Goal: Information Seeking & Learning: Learn about a topic

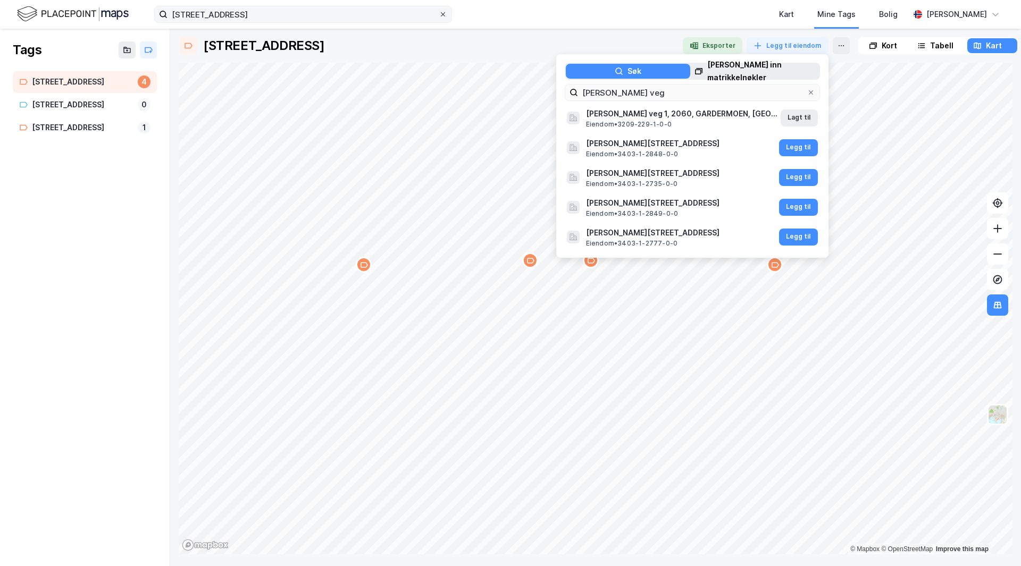
click at [441, 15] on icon at bounding box center [443, 14] width 6 height 6
click at [439, 15] on input "[STREET_ADDRESS]" at bounding box center [303, 14] width 271 height 16
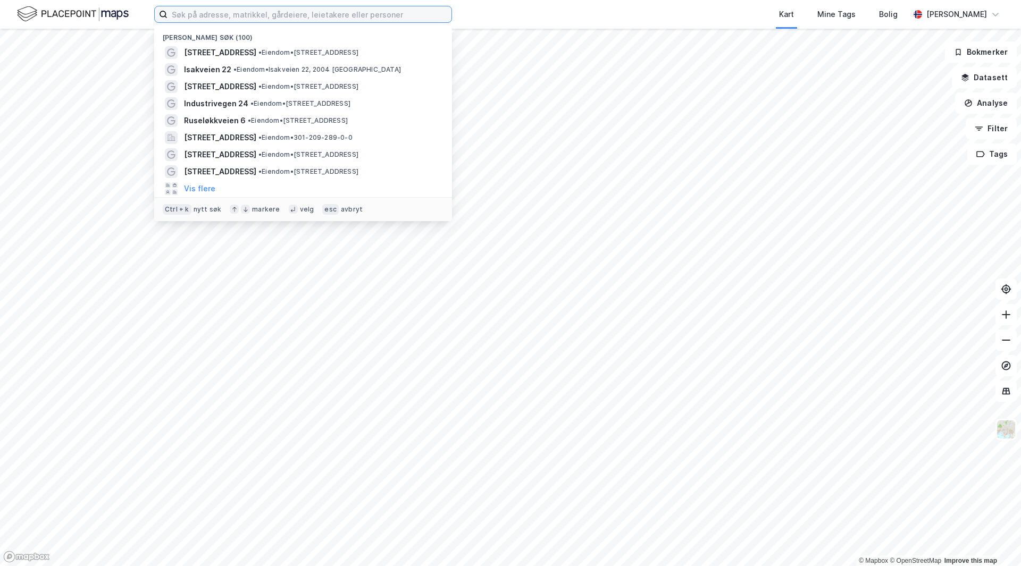
click at [275, 16] on input at bounding box center [310, 14] width 284 height 16
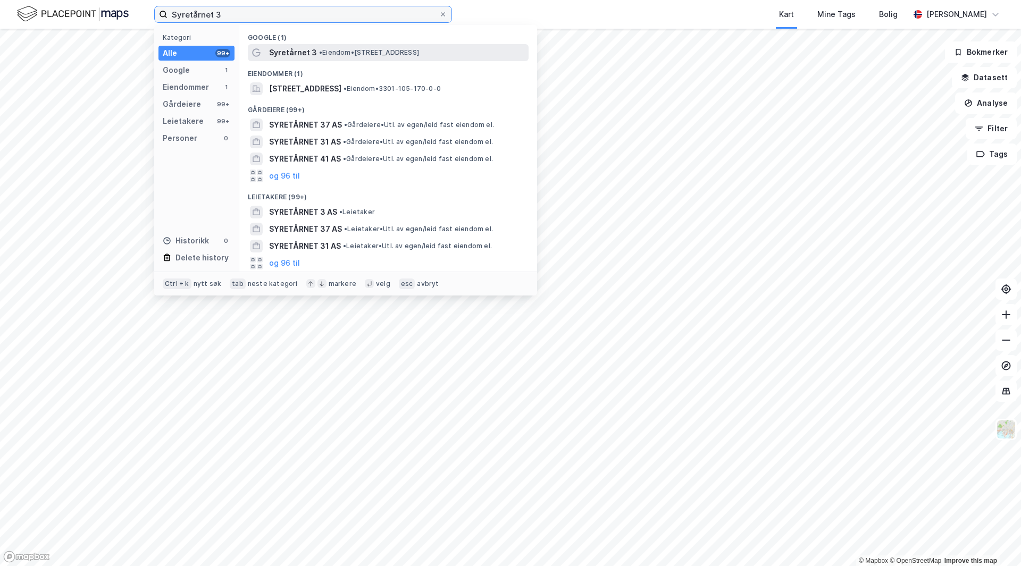
type input "Syretårnet 3"
click at [366, 49] on span "• Eiendom • Syretårnet 3, 3048 Drammen" at bounding box center [369, 52] width 100 height 9
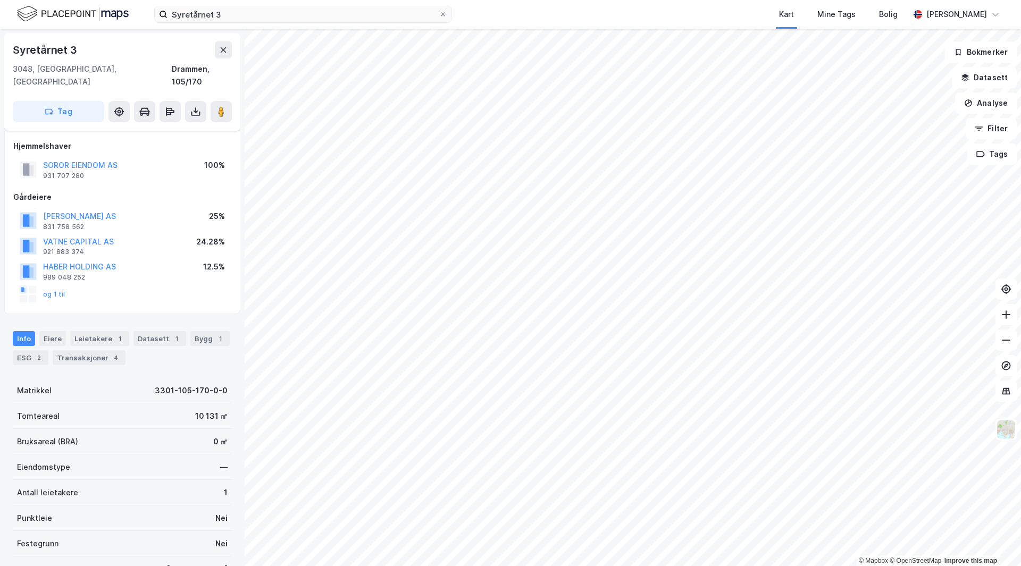
scroll to position [13, 0]
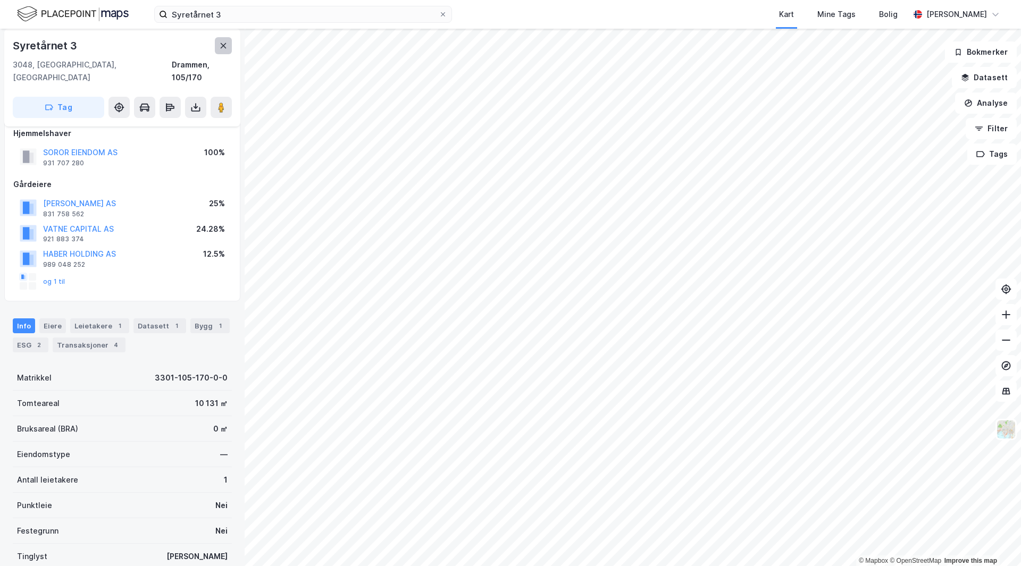
click at [223, 47] on icon at bounding box center [223, 45] width 9 height 9
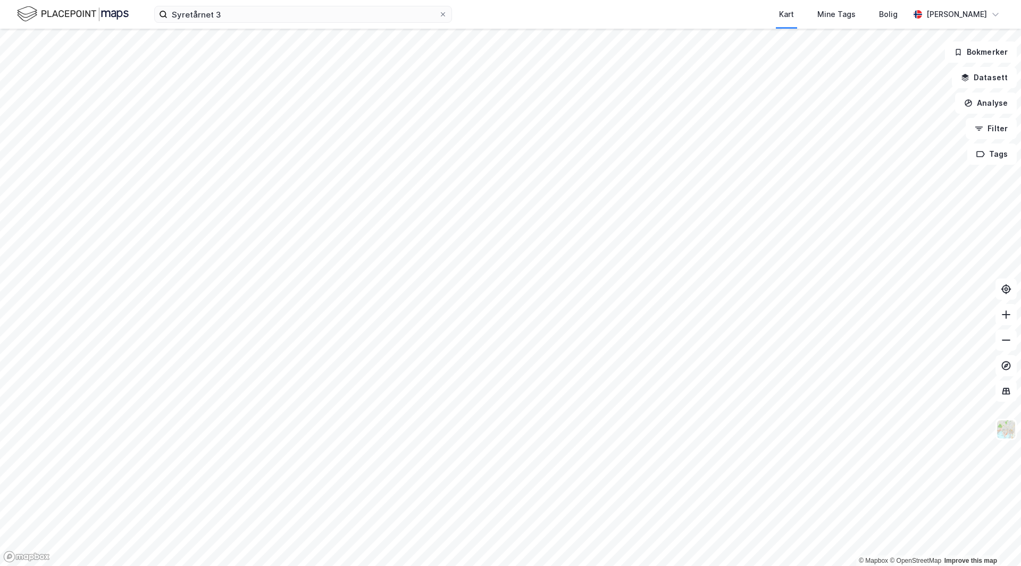
click at [45, 24] on div "Syretårnet 3 Kart Mine Tags Bolig Lars Kyte" at bounding box center [510, 14] width 1021 height 29
click at [45, 19] on img at bounding box center [73, 14] width 112 height 19
click at [61, 15] on img at bounding box center [73, 14] width 112 height 19
click at [121, 9] on img at bounding box center [73, 14] width 112 height 19
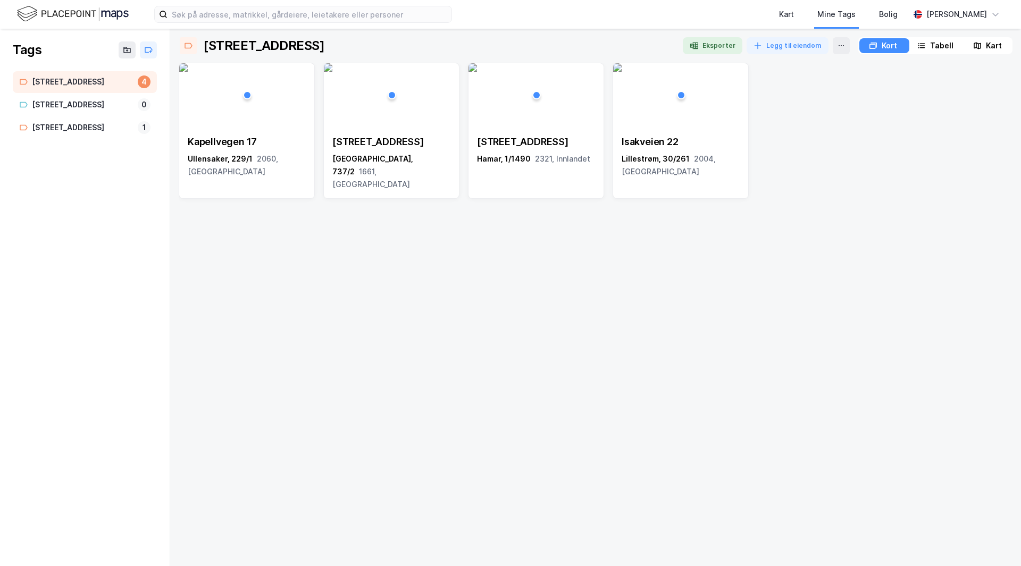
click at [100, 11] on img at bounding box center [73, 14] width 112 height 19
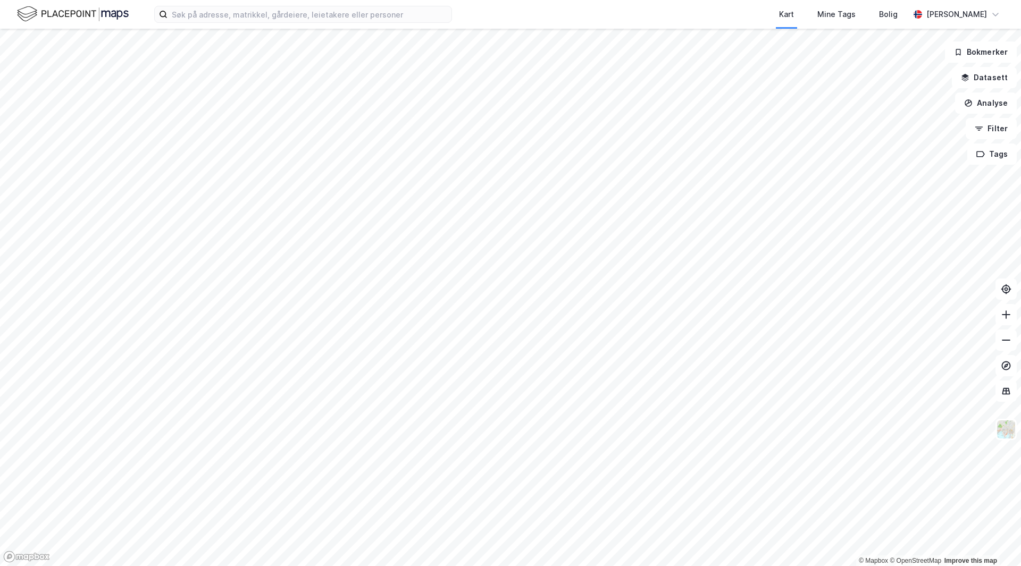
click at [100, 11] on img at bounding box center [73, 14] width 112 height 19
click at [1004, 427] on img at bounding box center [1006, 430] width 20 height 20
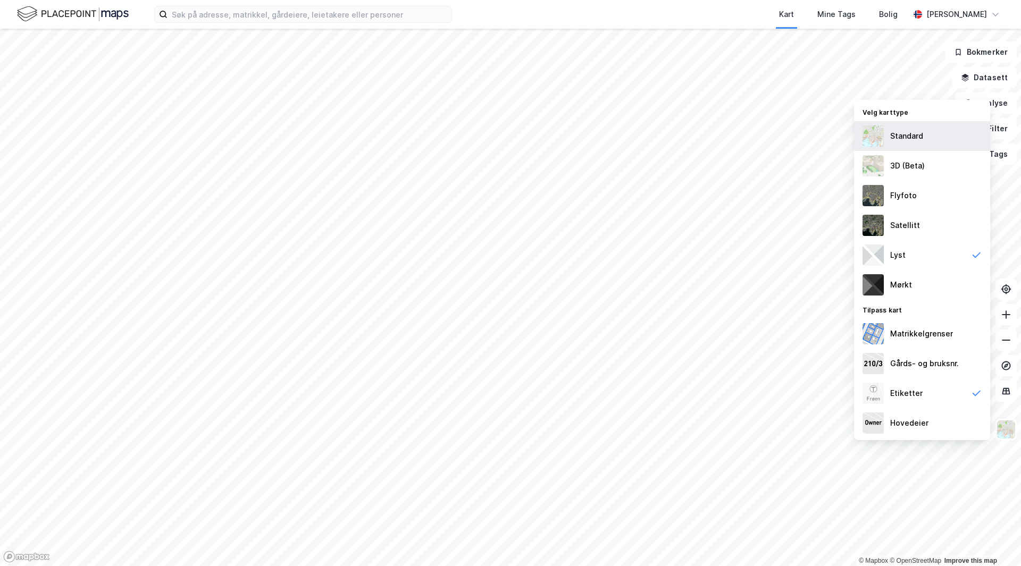
click at [924, 140] on div "Standard" at bounding box center [922, 136] width 136 height 30
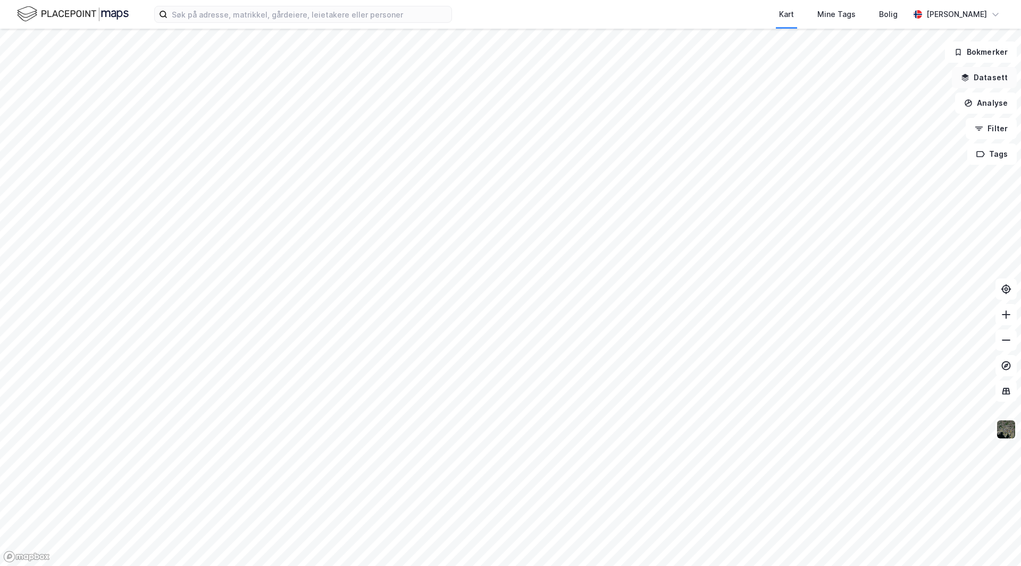
click at [982, 78] on button "Datasett" at bounding box center [984, 77] width 65 height 21
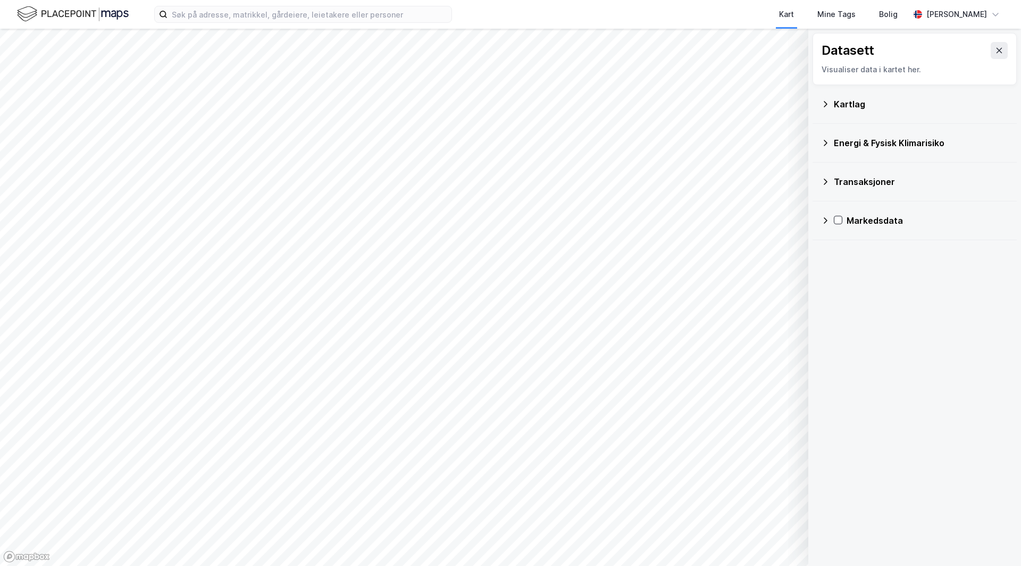
click at [829, 105] on icon at bounding box center [825, 104] width 9 height 9
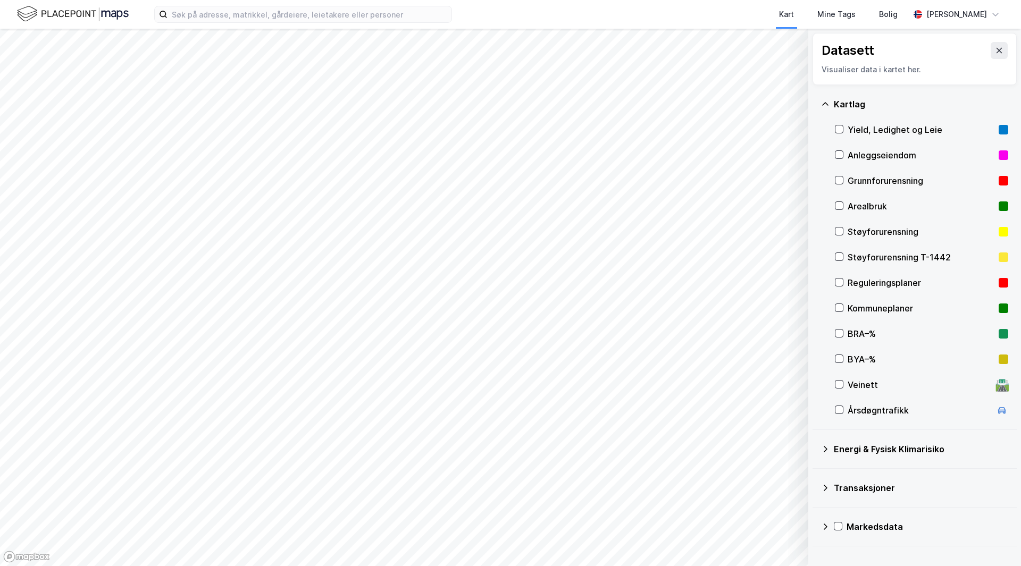
click at [826, 529] on icon at bounding box center [825, 527] width 9 height 9
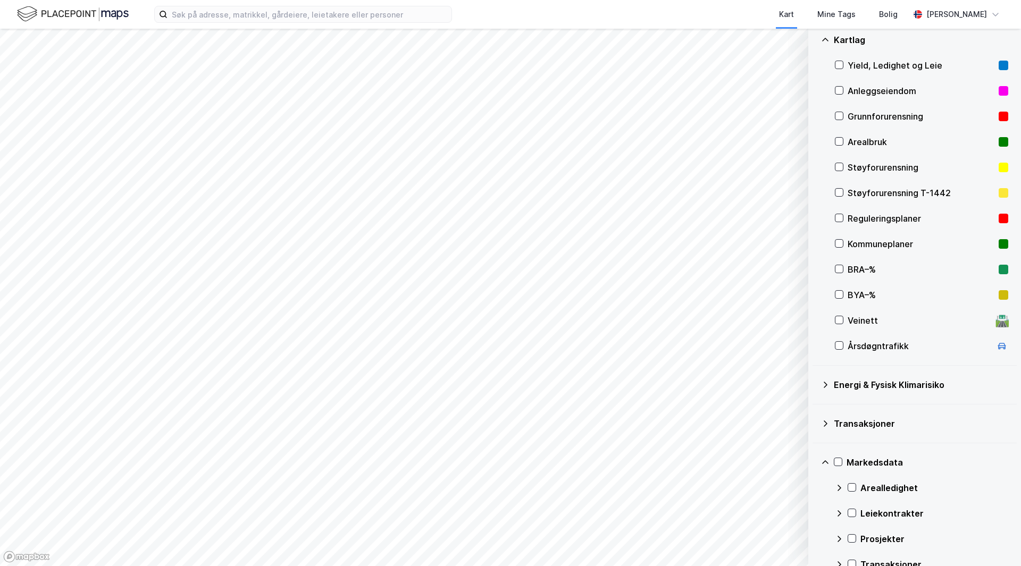
scroll to position [87, 0]
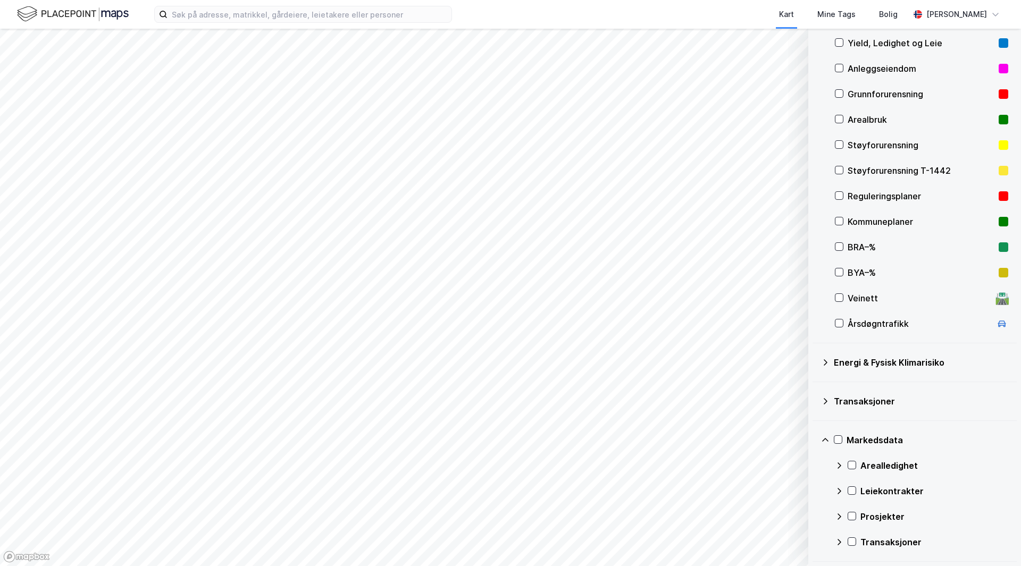
drag, startPoint x: 822, startPoint y: 436, endPoint x: 842, endPoint y: 390, distance: 50.5
click at [822, 436] on icon at bounding box center [825, 440] width 9 height 9
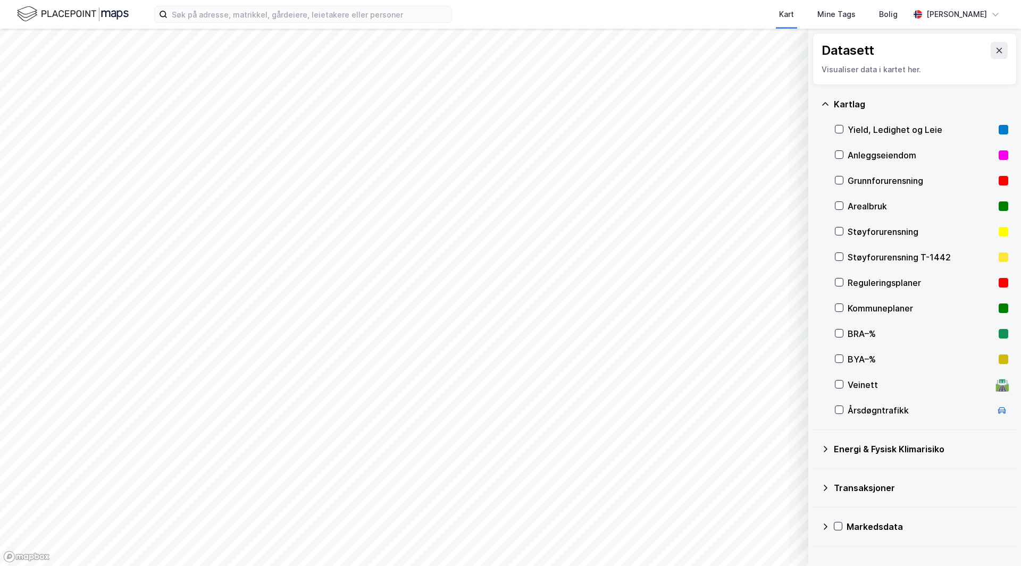
click at [831, 97] on div "Kartlag" at bounding box center [914, 104] width 187 height 26
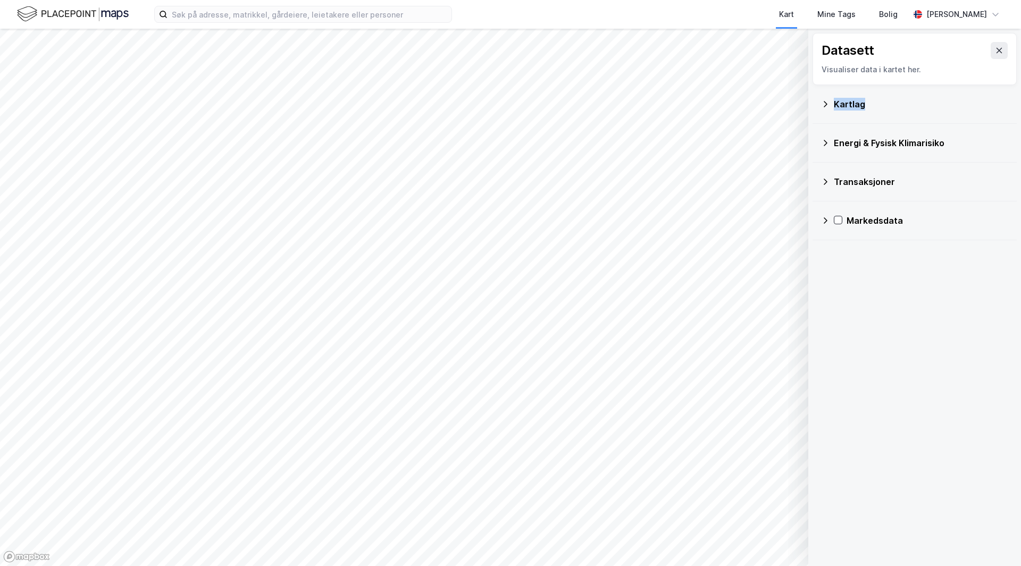
click at [831, 97] on div "Kartlag" at bounding box center [914, 104] width 187 height 26
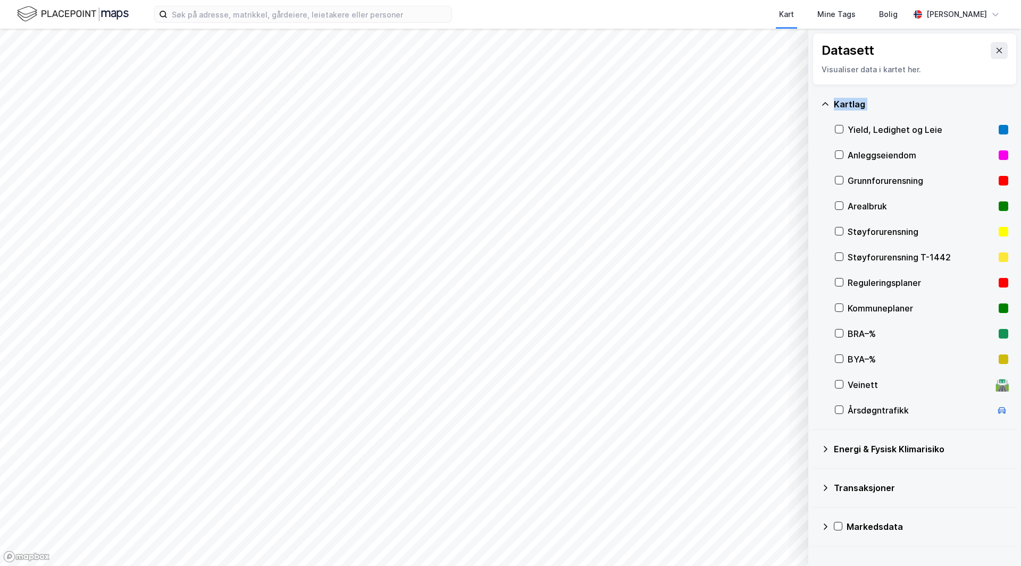
click at [831, 97] on div "Kartlag" at bounding box center [914, 104] width 187 height 26
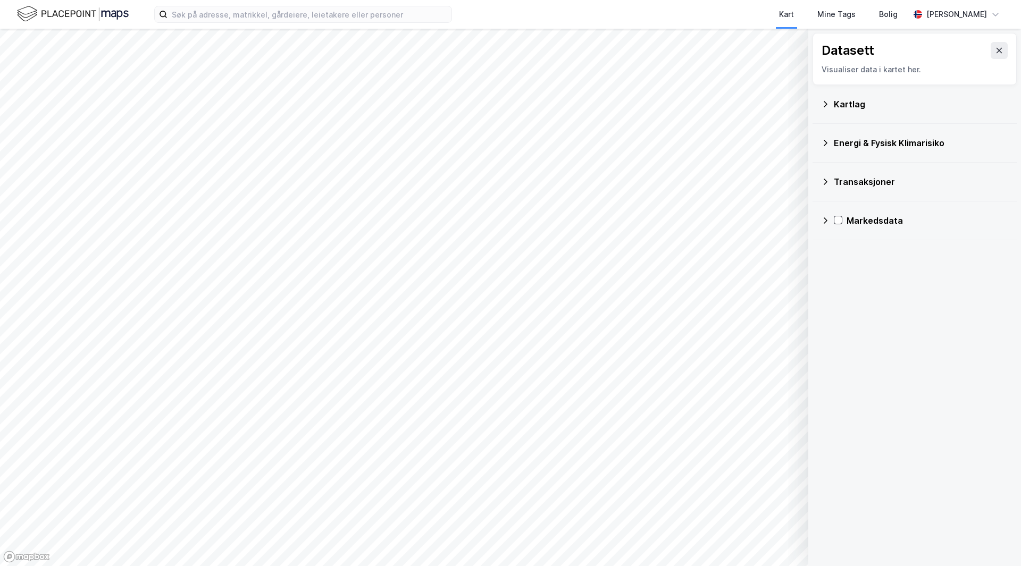
click at [960, 126] on div "Energi & Fysisk Klimarisiko" at bounding box center [915, 143] width 204 height 39
click at [826, 143] on icon at bounding box center [826, 143] width 4 height 6
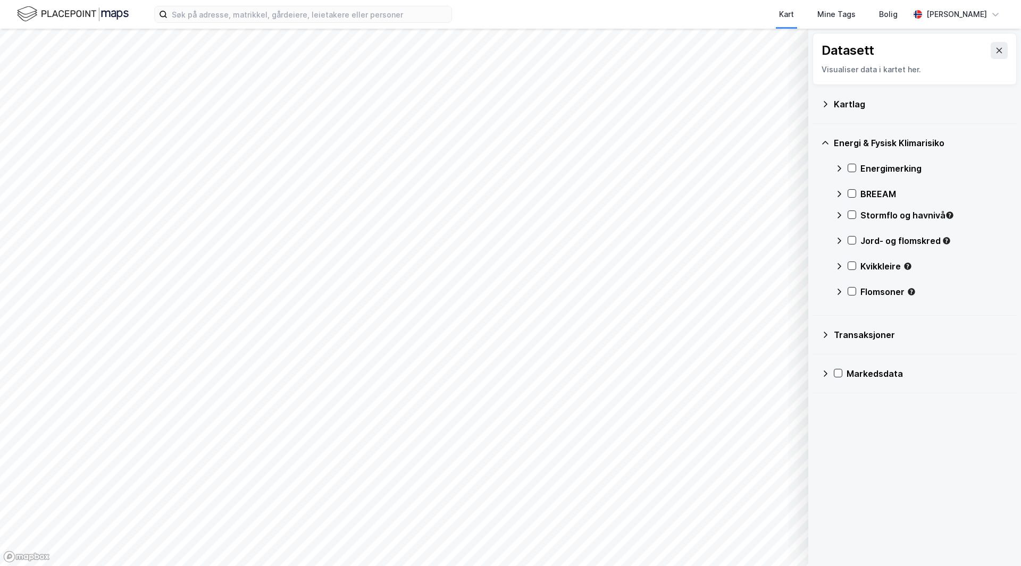
click at [826, 143] on icon at bounding box center [825, 143] width 6 height 4
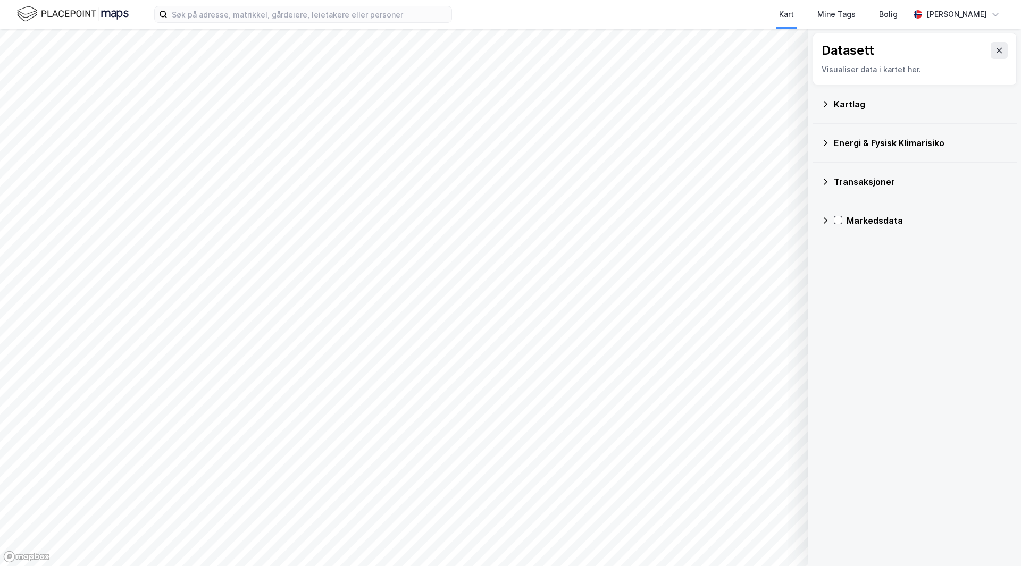
click at [827, 106] on icon at bounding box center [825, 104] width 9 height 9
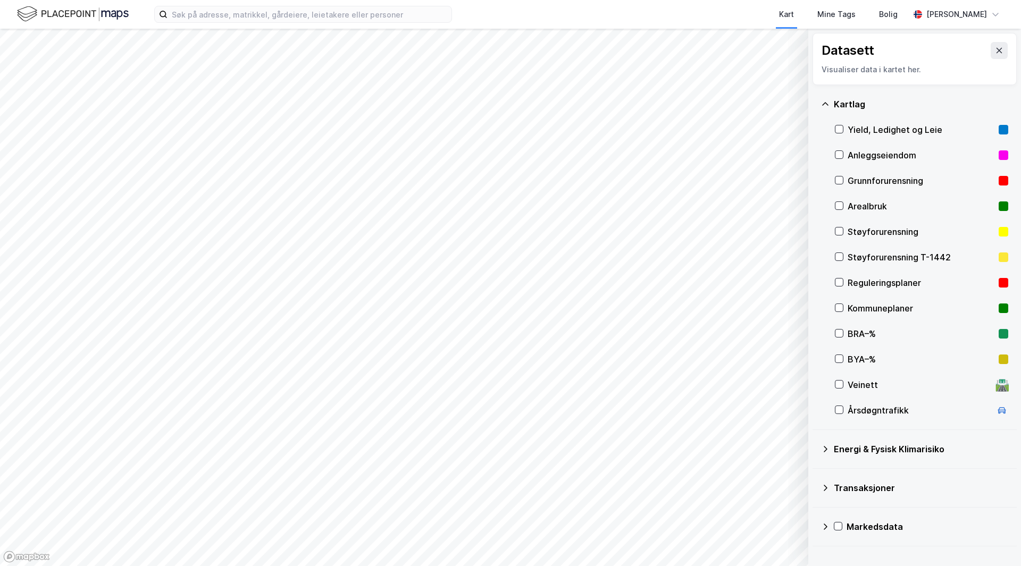
click at [892, 450] on div "Energi & Fysisk Klimarisiko" at bounding box center [921, 449] width 174 height 13
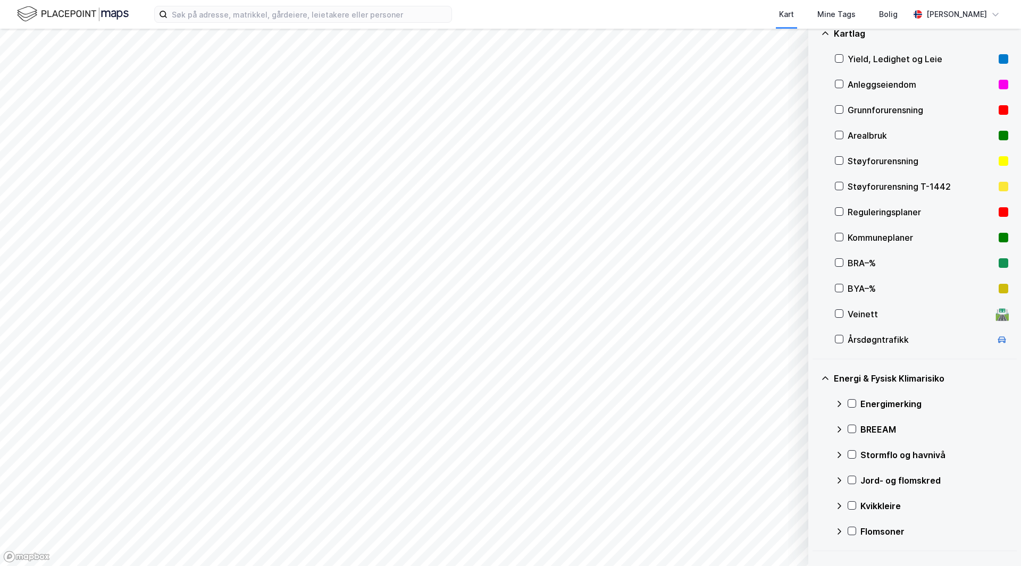
scroll to position [138, 0]
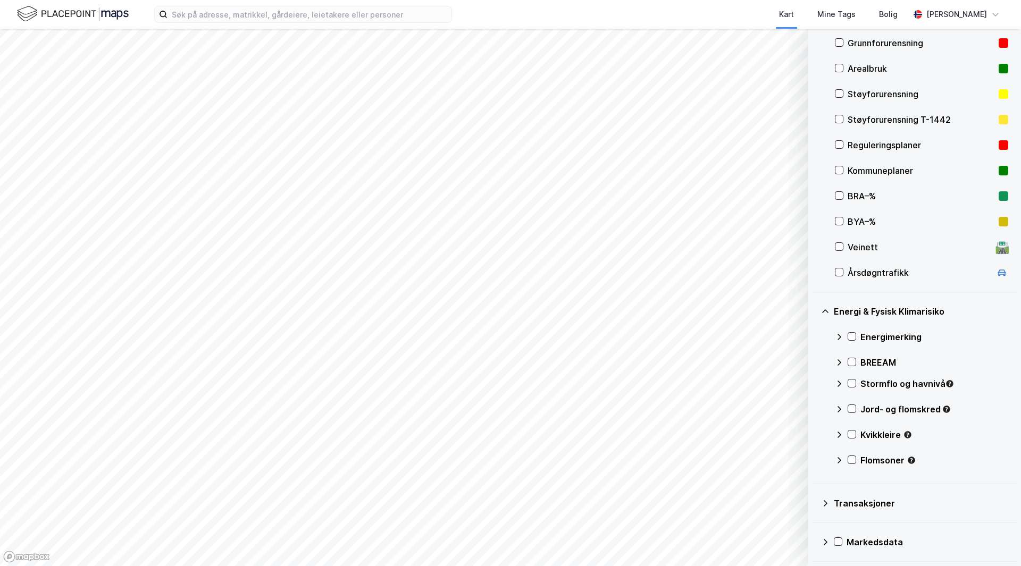
click at [866, 504] on div "Transaksjoner" at bounding box center [921, 503] width 174 height 13
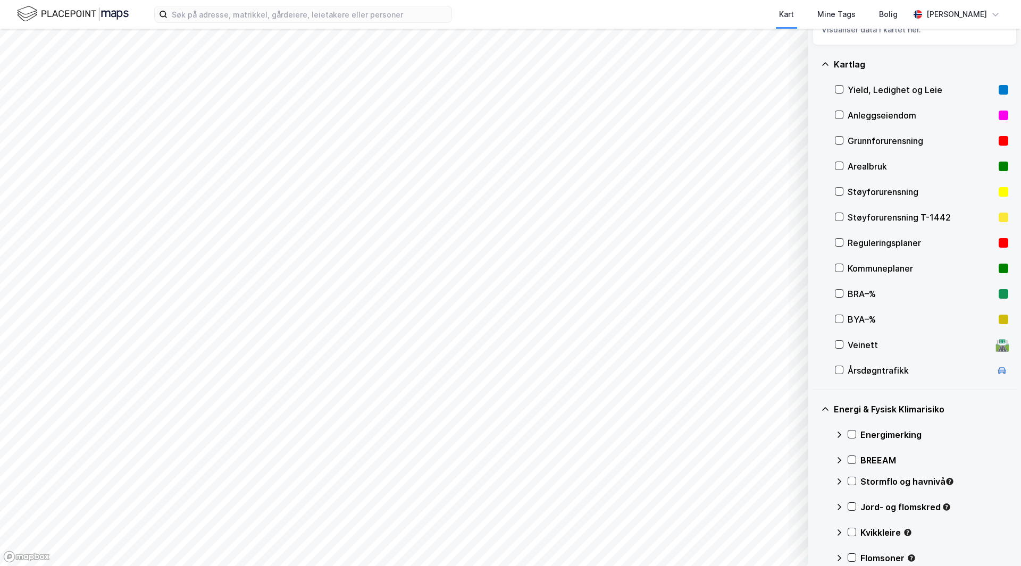
scroll to position [0, 0]
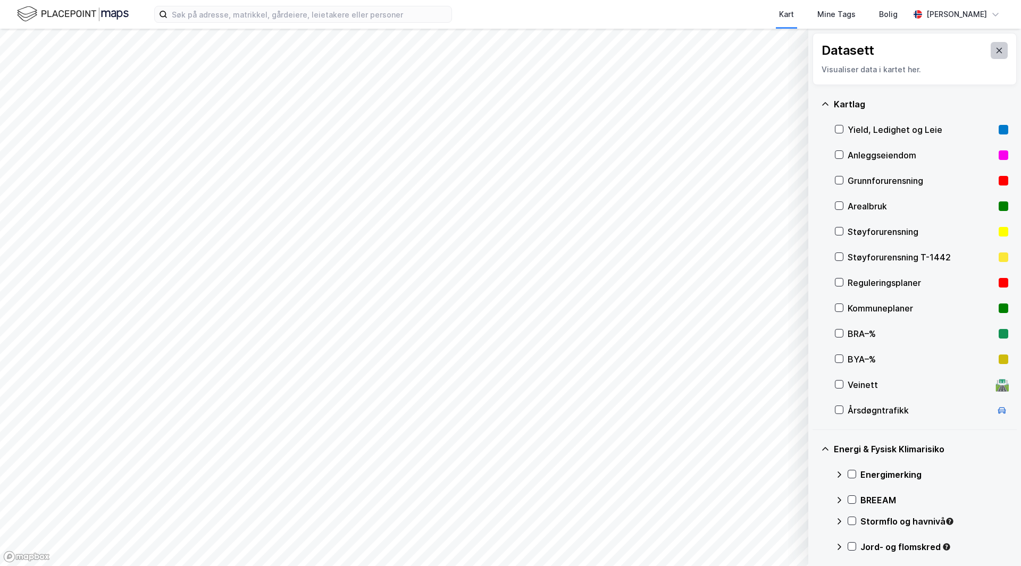
click at [995, 49] on icon at bounding box center [999, 50] width 9 height 9
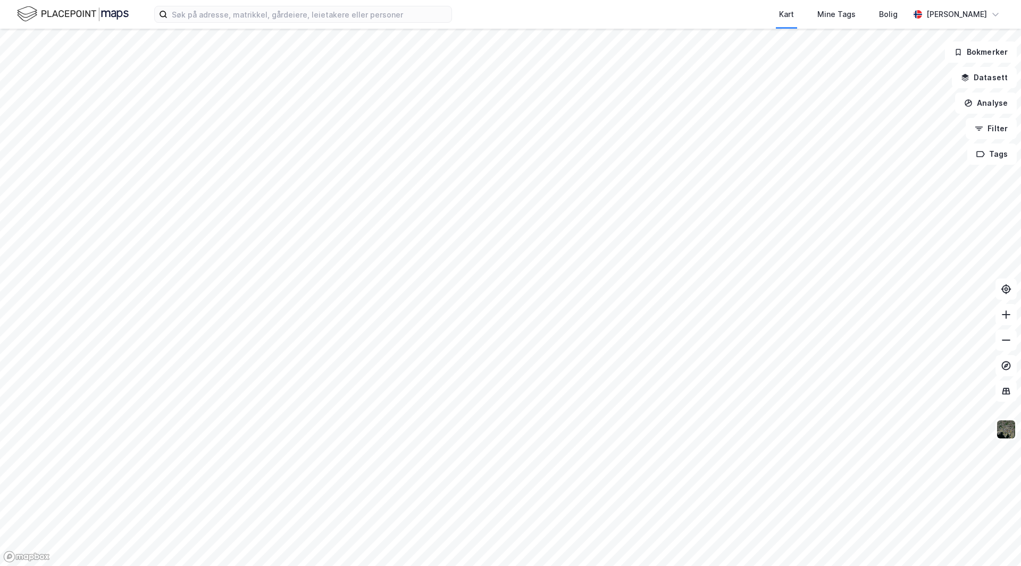
click at [105, 19] on img at bounding box center [73, 14] width 112 height 19
click at [108, 22] on img at bounding box center [73, 14] width 112 height 19
click at [991, 101] on button "Analyse" at bounding box center [986, 103] width 62 height 21
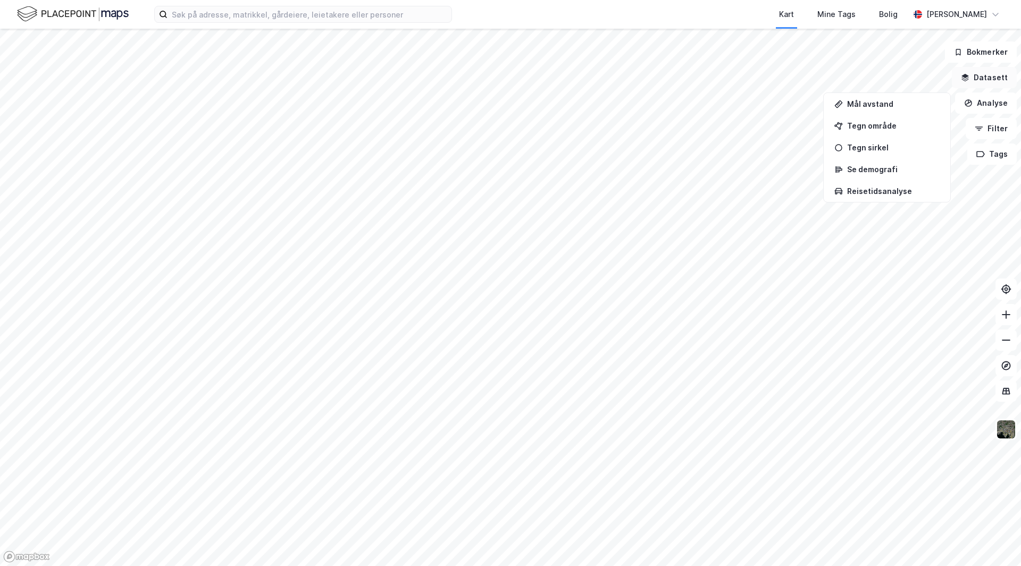
click at [995, 76] on button "Datasett" at bounding box center [984, 77] width 65 height 21
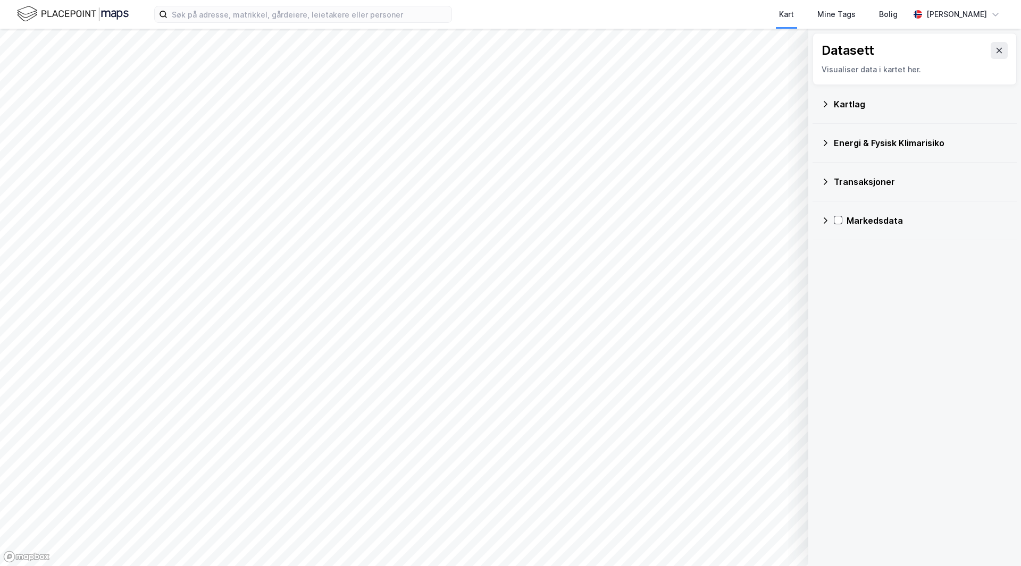
click at [855, 108] on div "Kartlag" at bounding box center [921, 104] width 174 height 13
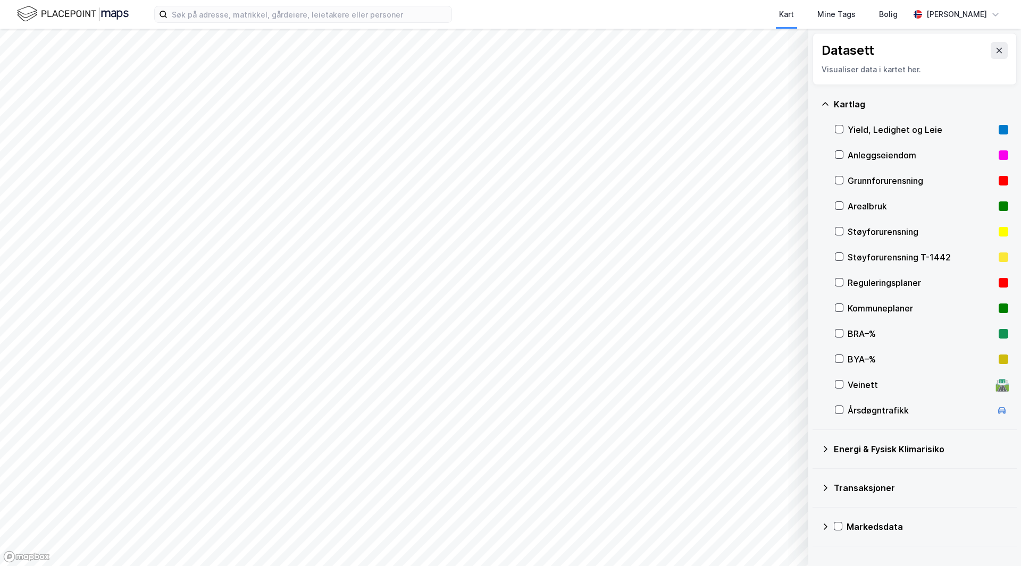
click at [855, 108] on div "Kartlag" at bounding box center [921, 104] width 174 height 13
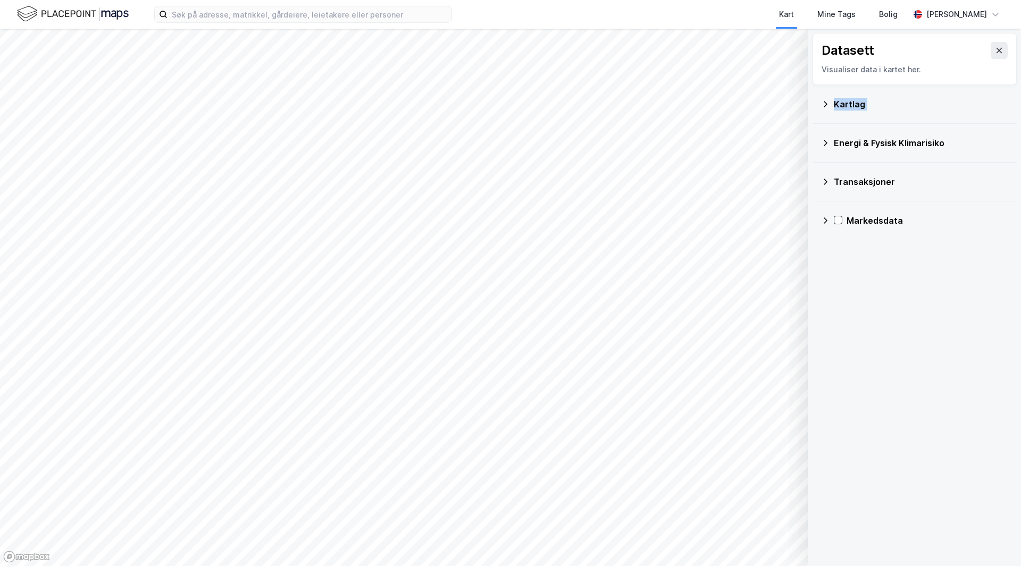
click at [855, 108] on div "Kartlag" at bounding box center [921, 104] width 174 height 13
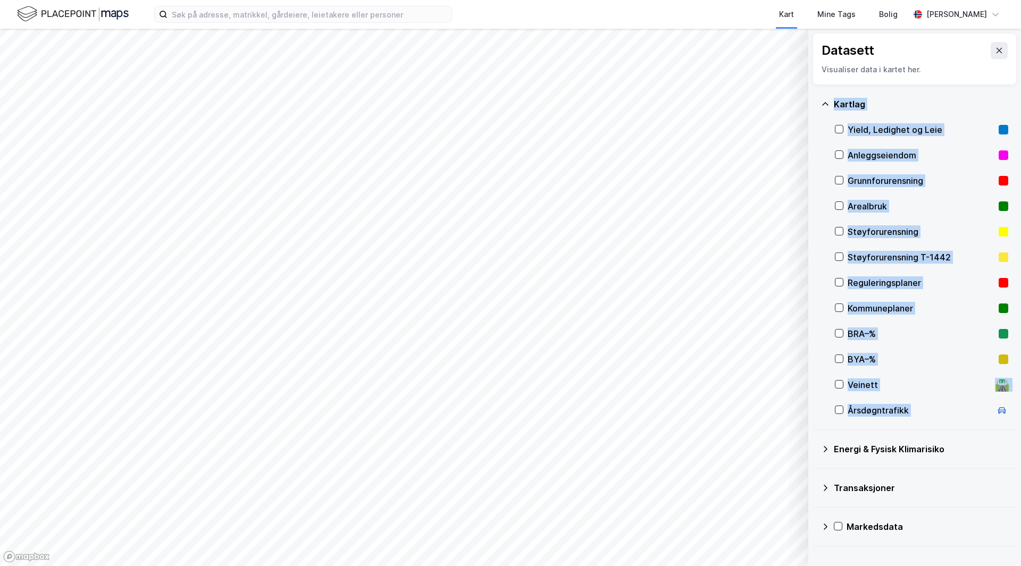
click at [844, 129] on div "Yield, Ledighet og Leie" at bounding box center [921, 130] width 173 height 26
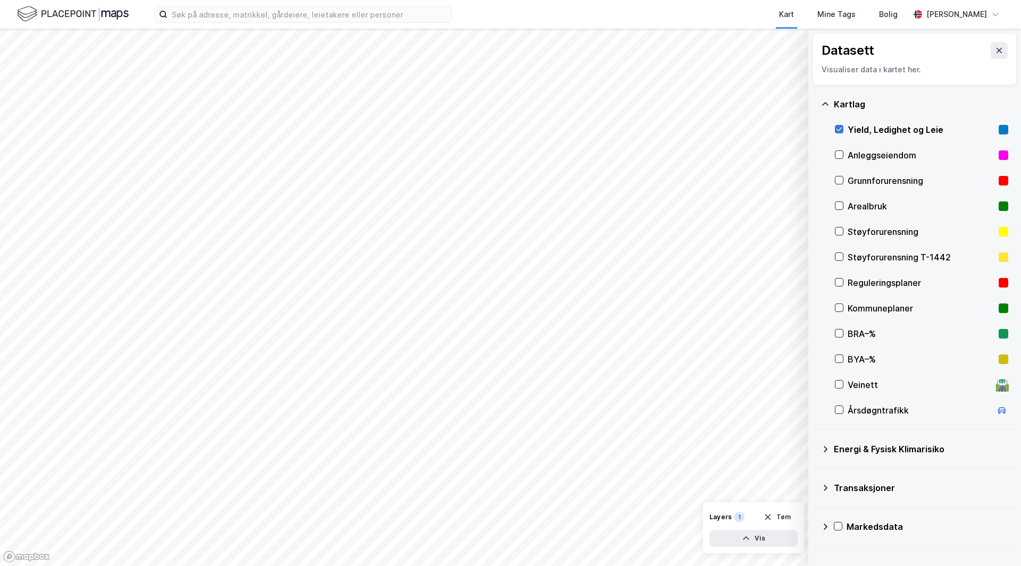
click at [839, 126] on icon at bounding box center [839, 129] width 7 height 7
click at [995, 47] on icon at bounding box center [999, 50] width 9 height 9
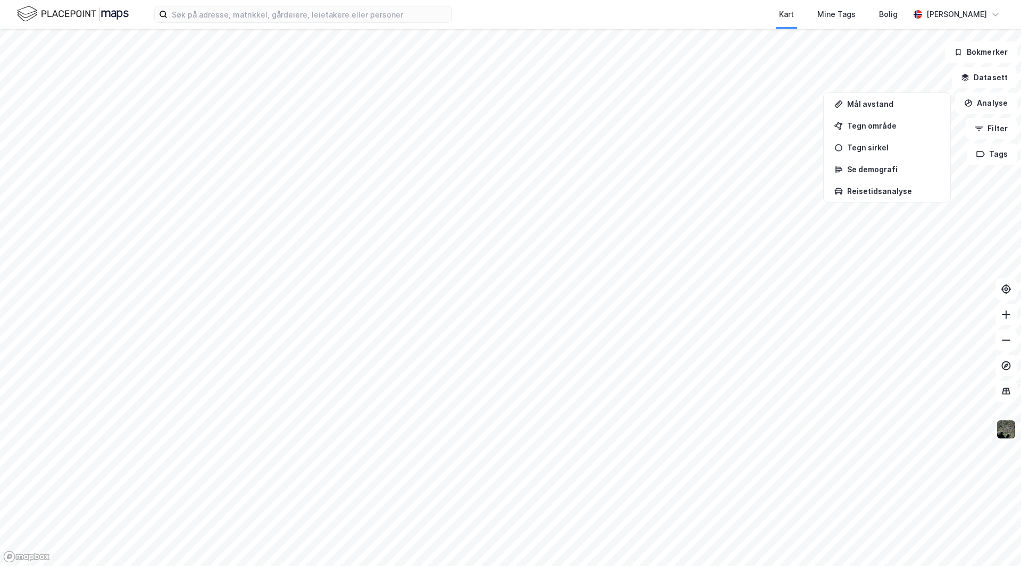
click at [1005, 429] on img at bounding box center [1006, 430] width 20 height 20
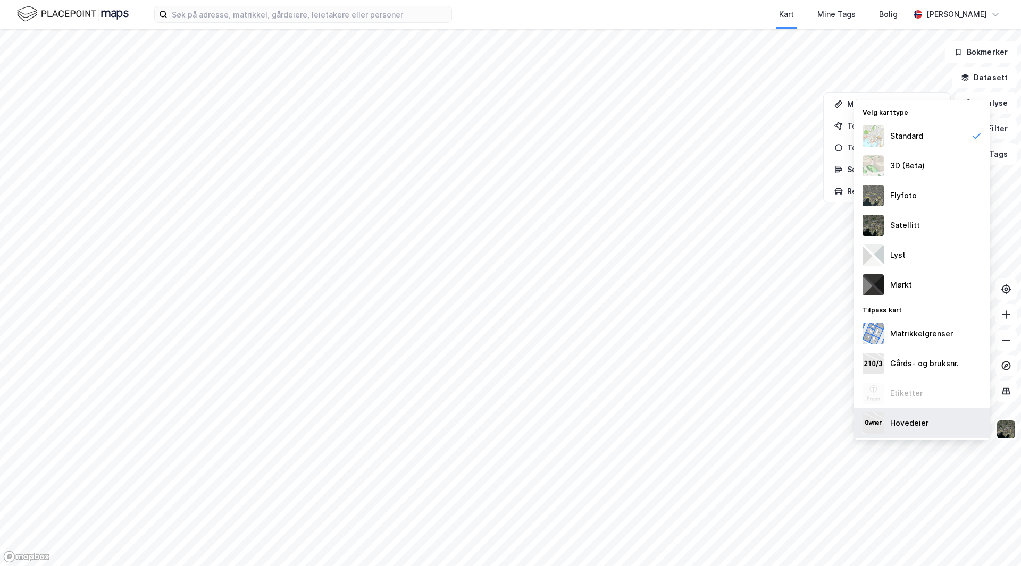
click at [946, 428] on div "Hovedeier" at bounding box center [922, 423] width 136 height 30
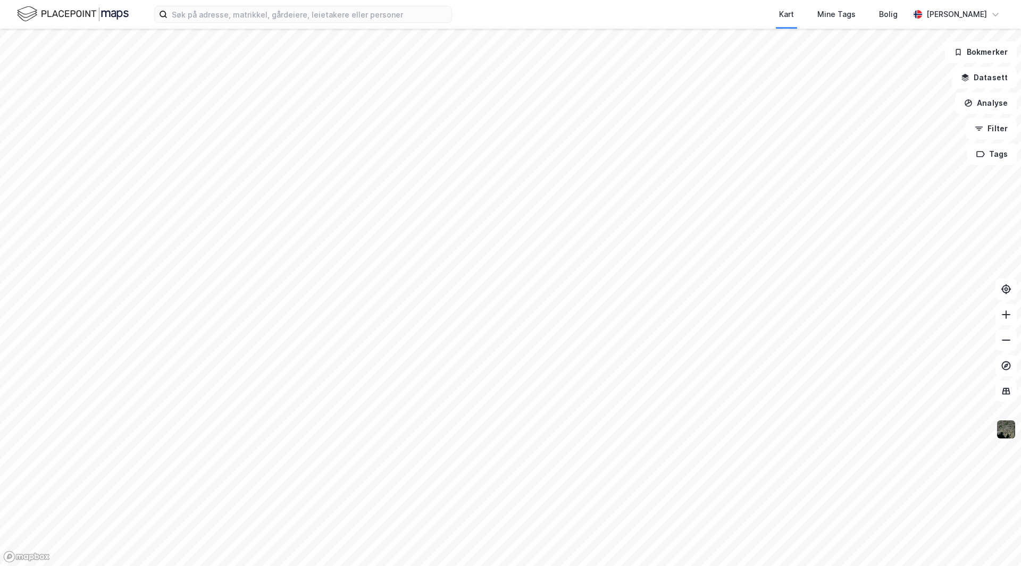
click at [1008, 436] on img at bounding box center [1006, 430] width 20 height 20
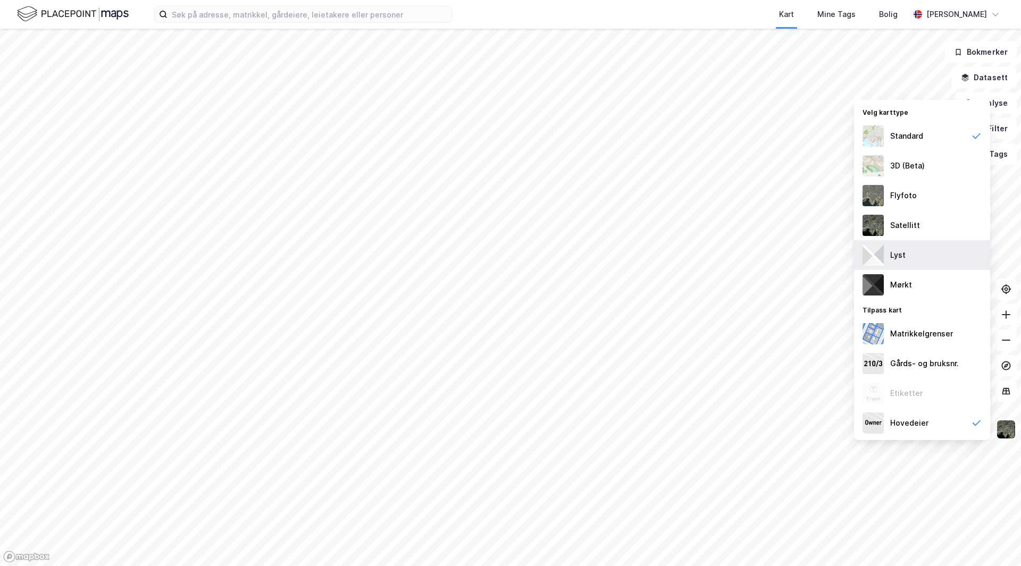
click at [940, 265] on div "Lyst" at bounding box center [922, 255] width 136 height 30
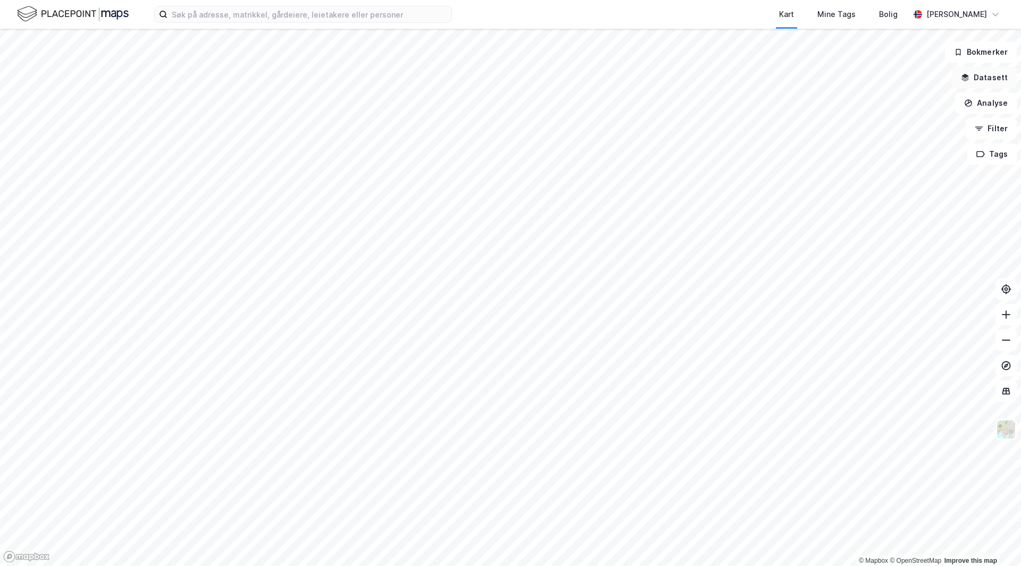
click at [1004, 76] on button "Datasett" at bounding box center [984, 77] width 65 height 21
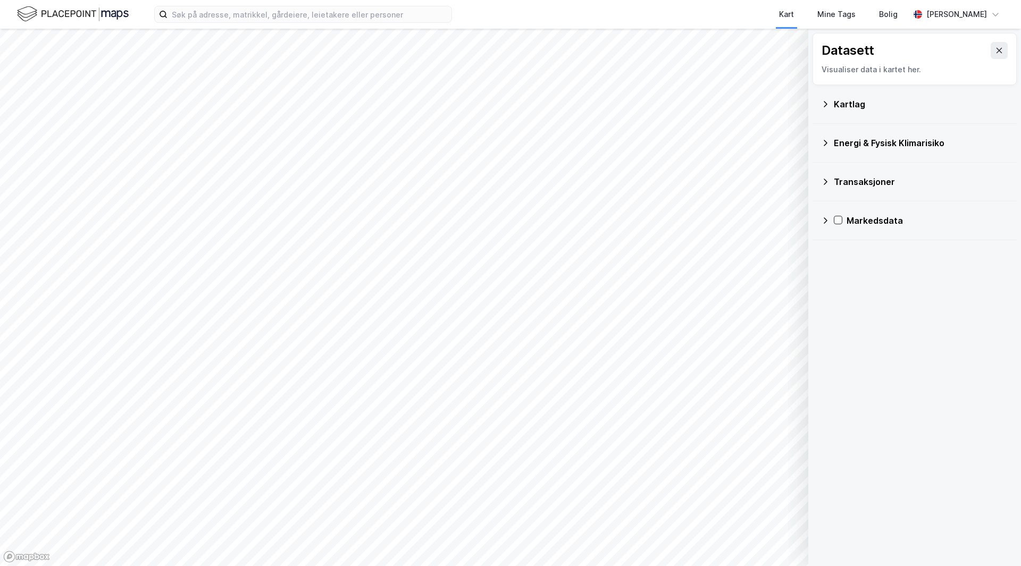
click at [865, 104] on div "Kartlag" at bounding box center [921, 104] width 174 height 13
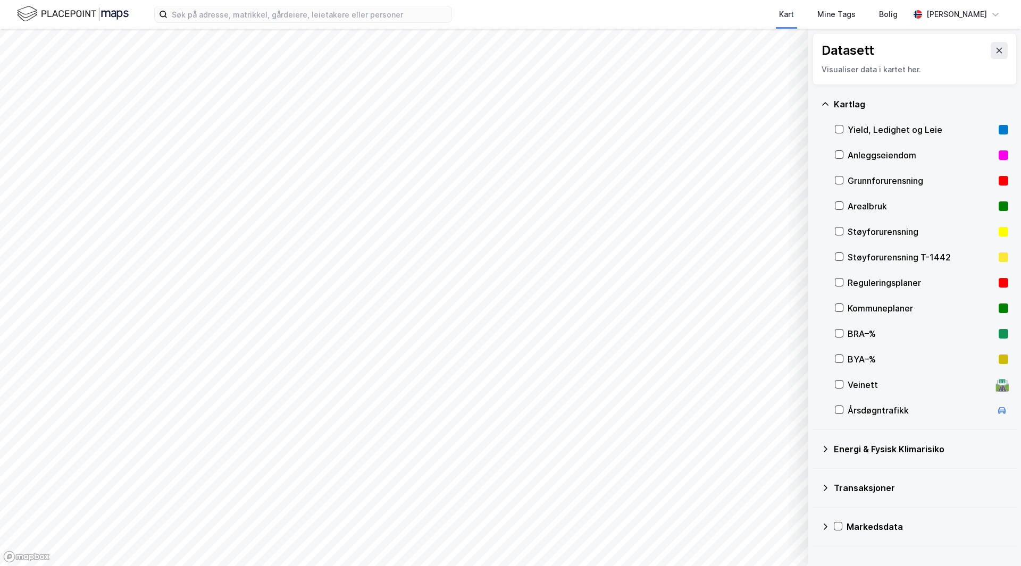
click at [824, 530] on icon at bounding box center [825, 527] width 9 height 9
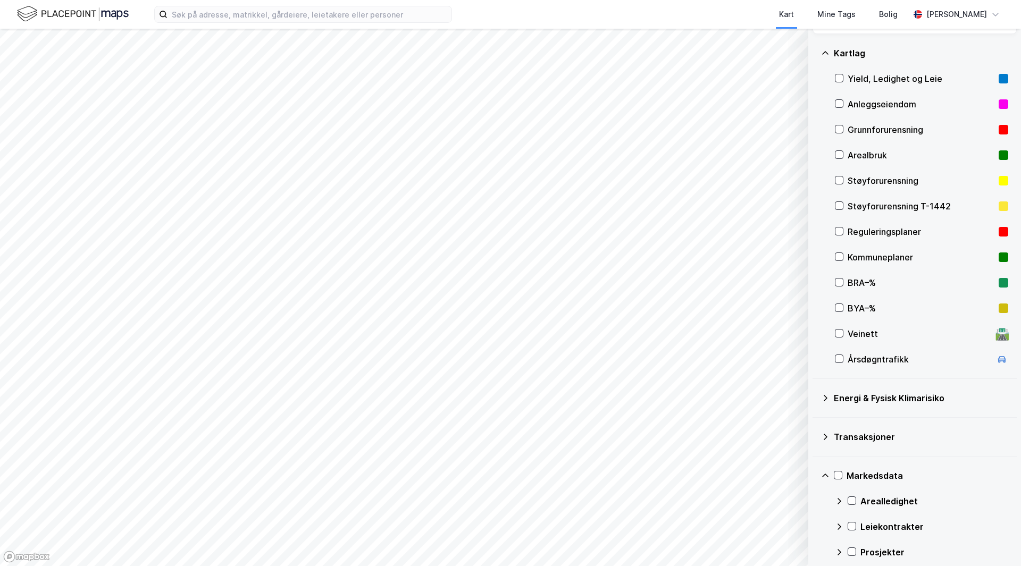
scroll to position [87, 0]
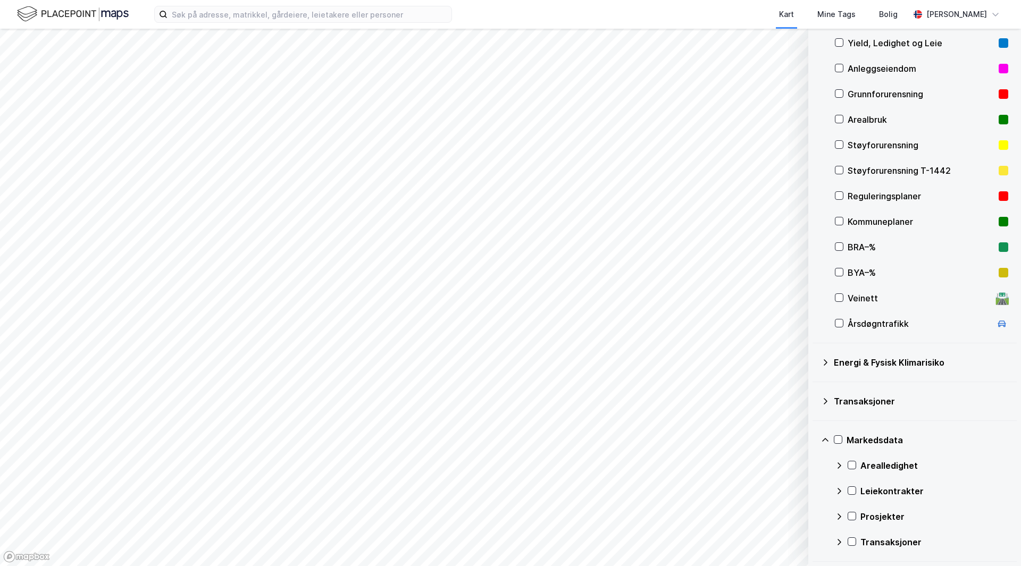
click at [842, 494] on icon at bounding box center [839, 491] width 9 height 9
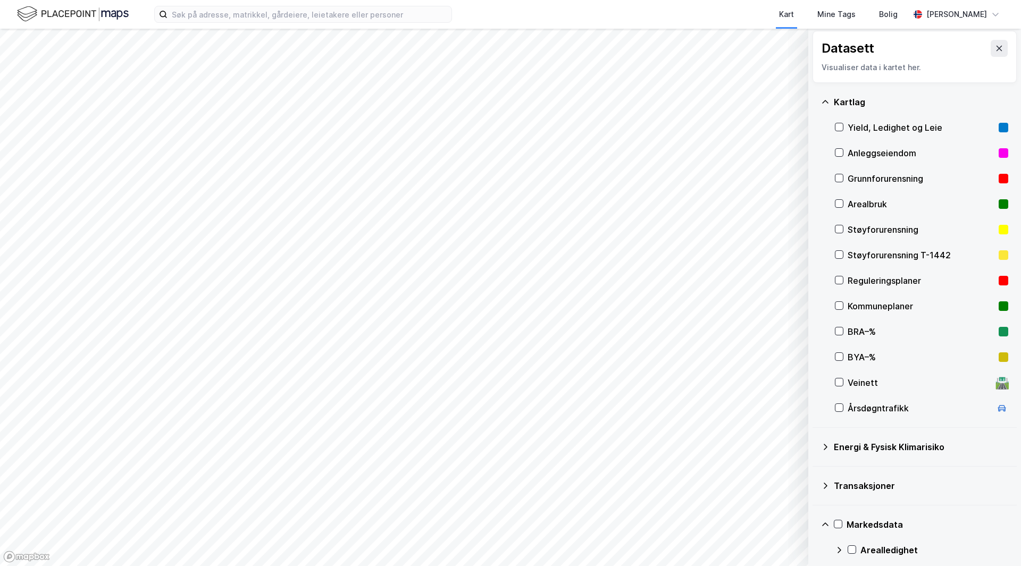
scroll to position [0, 0]
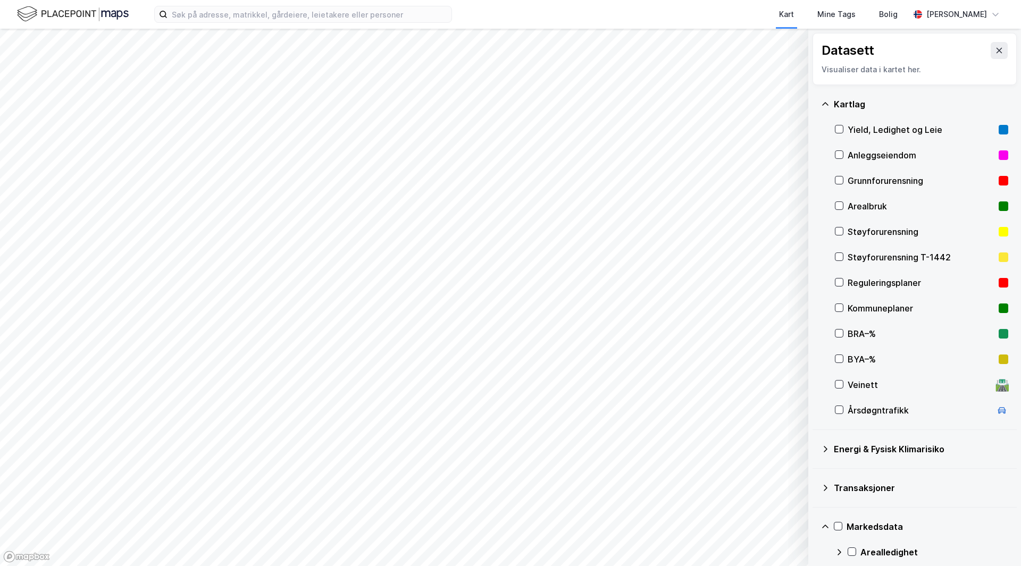
click at [843, 546] on div "Arealledighet" at bounding box center [921, 553] width 173 height 26
click at [980, 53] on div "Datasett" at bounding box center [915, 50] width 186 height 17
click at [991, 47] on button at bounding box center [999, 50] width 17 height 17
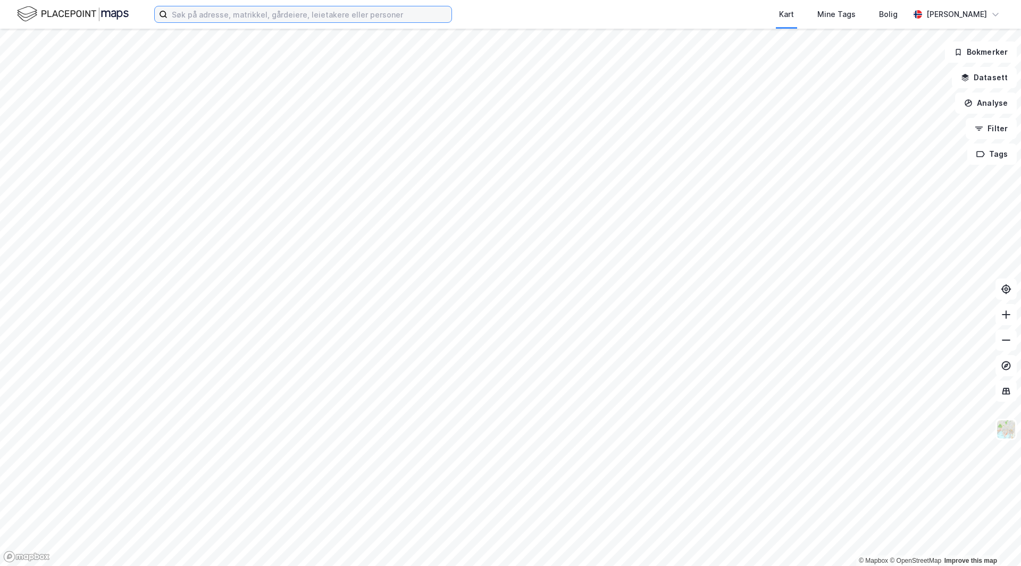
click at [236, 13] on input at bounding box center [310, 14] width 284 height 16
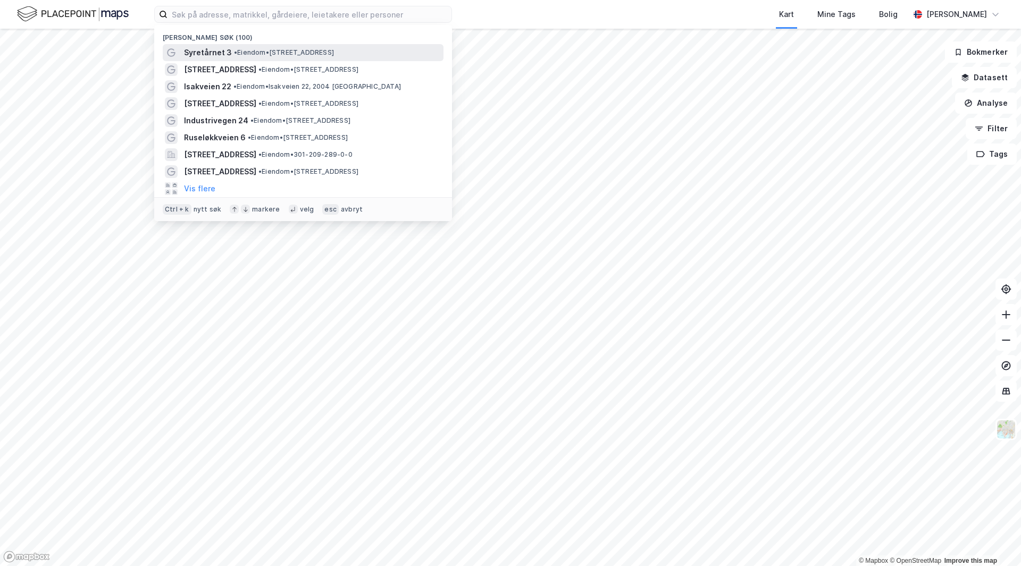
click at [249, 60] on div "Syretårnet 3 • Eiendom • Syretårnet 3, 3048 Drammen" at bounding box center [303, 52] width 281 height 17
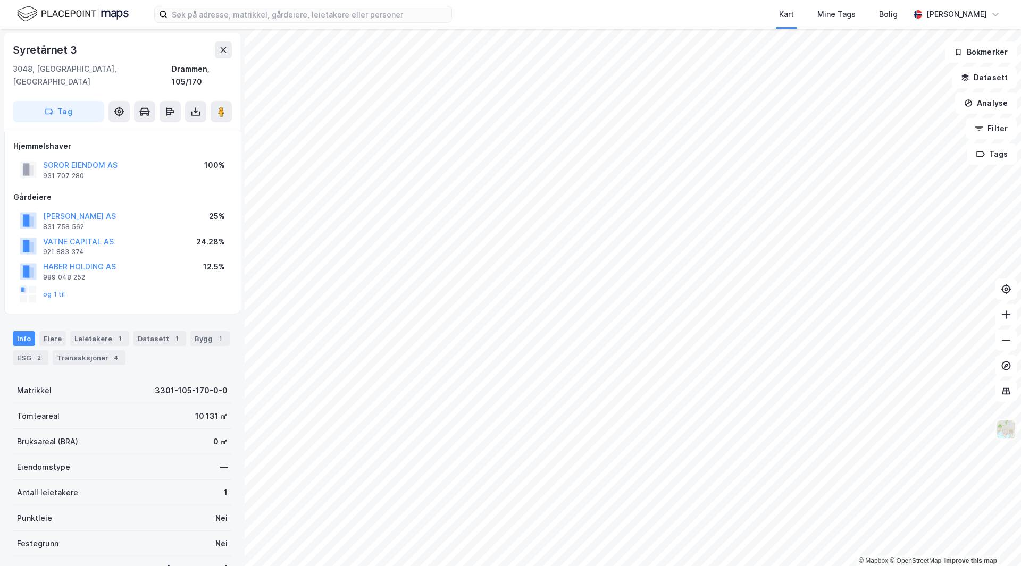
click at [1002, 427] on img at bounding box center [1006, 430] width 20 height 20
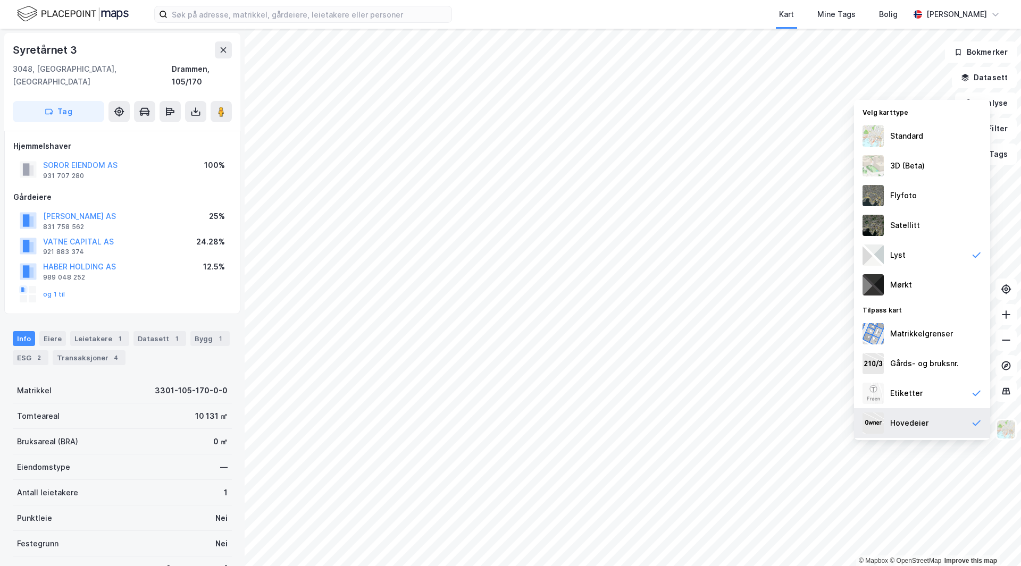
click at [936, 433] on div "Hovedeier" at bounding box center [922, 423] width 136 height 30
click at [1006, 430] on img at bounding box center [1006, 430] width 20 height 20
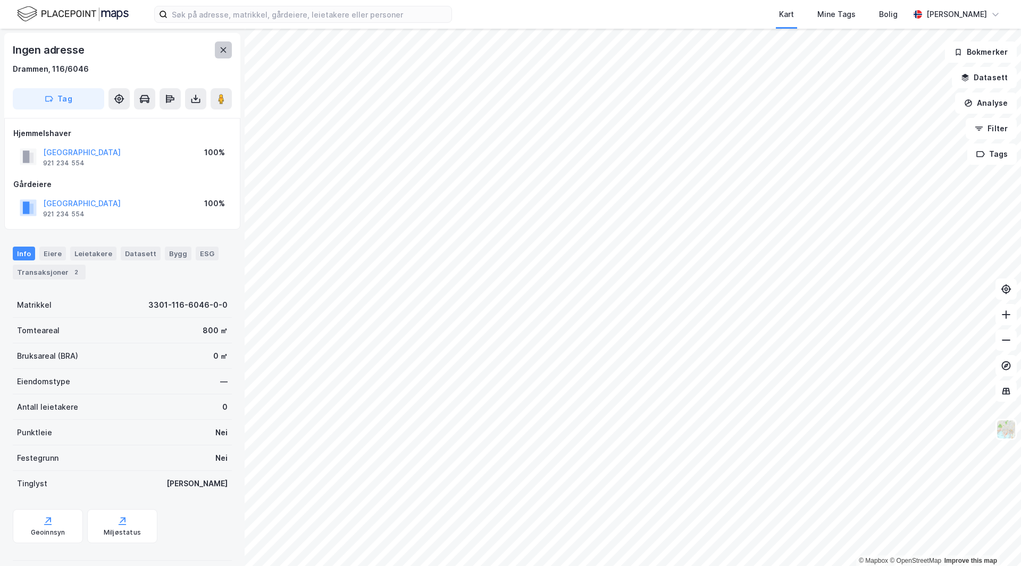
click at [222, 48] on icon at bounding box center [223, 50] width 9 height 9
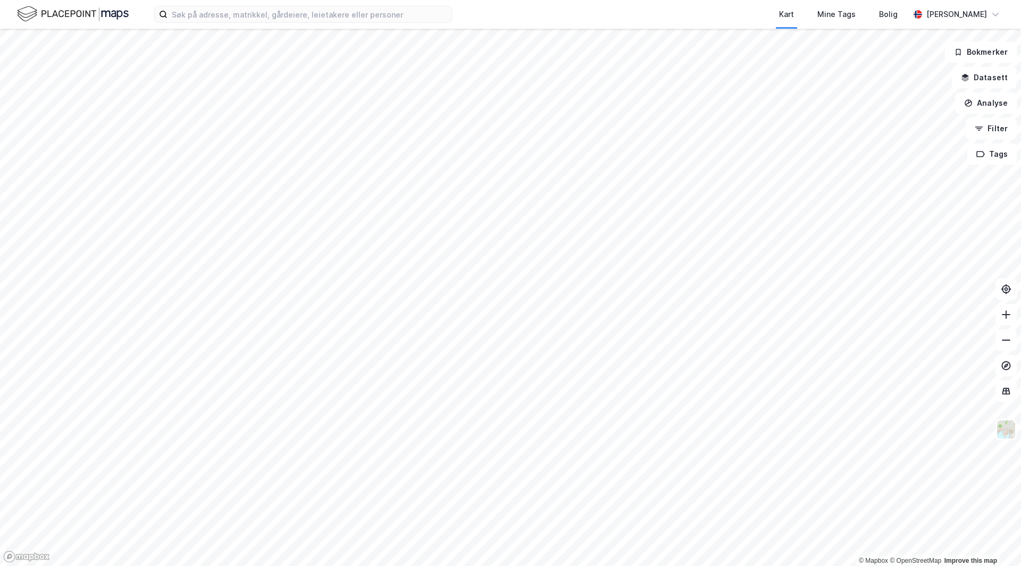
click at [315, 28] on div "Kart Mine Tags Bolig Lars Kyte" at bounding box center [510, 14] width 1021 height 29
click at [316, 18] on input at bounding box center [310, 14] width 284 height 16
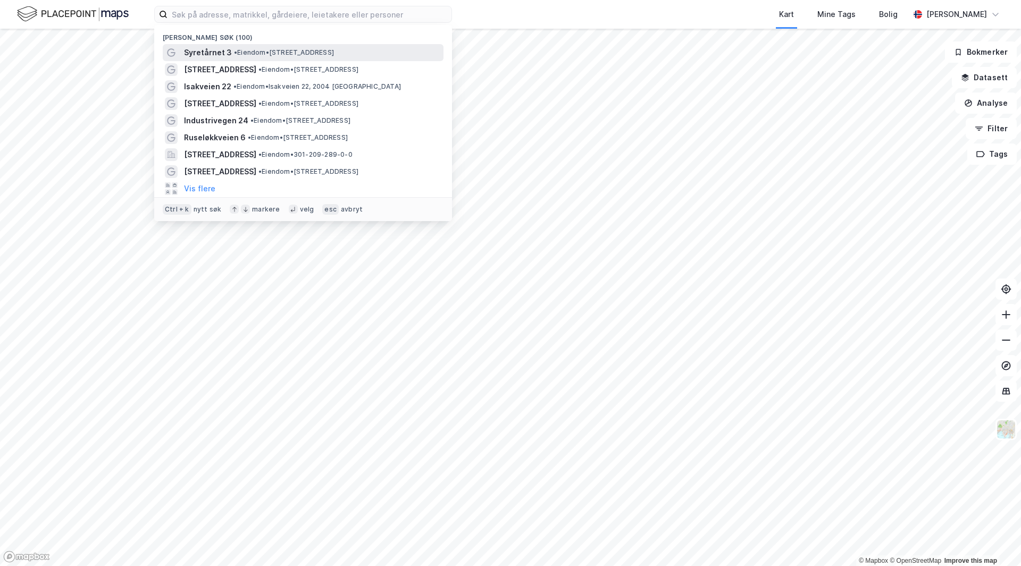
click at [307, 52] on span "• Eiendom • Syretårnet 3, 3048 Drammen" at bounding box center [284, 52] width 100 height 9
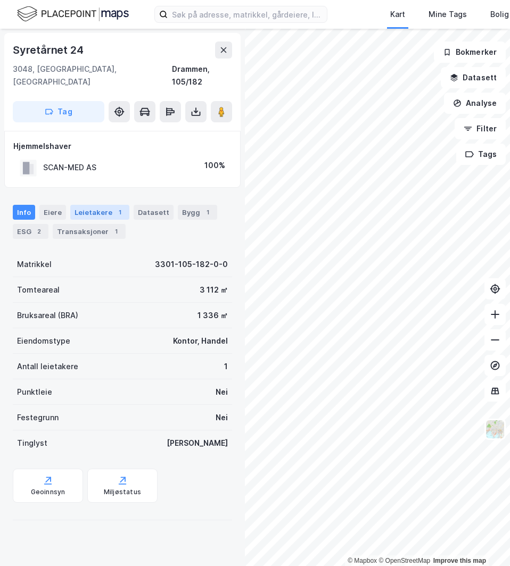
click at [101, 205] on div "Leietakere 1" at bounding box center [99, 212] width 59 height 15
